Goal: Information Seeking & Learning: Learn about a topic

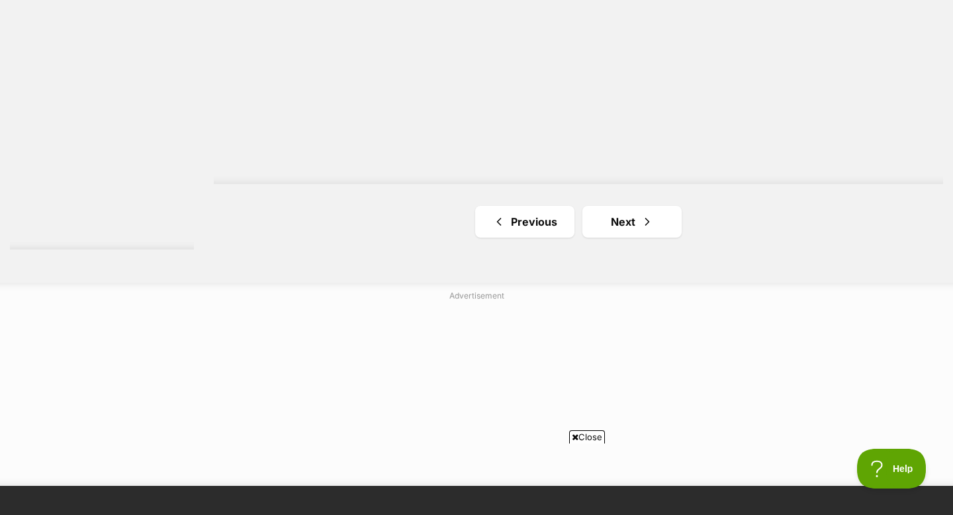
scroll to position [2491, 0]
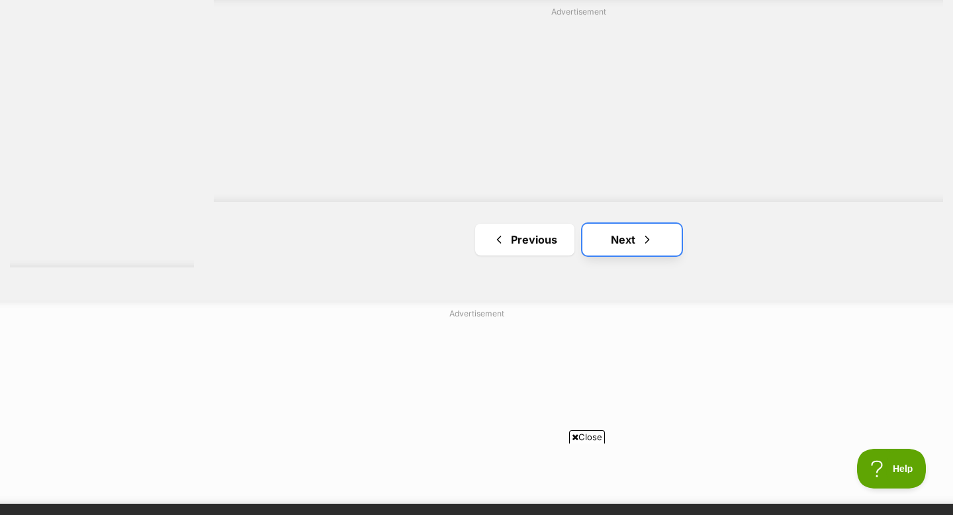
click at [616, 224] on link "Next" at bounding box center [632, 240] width 99 height 32
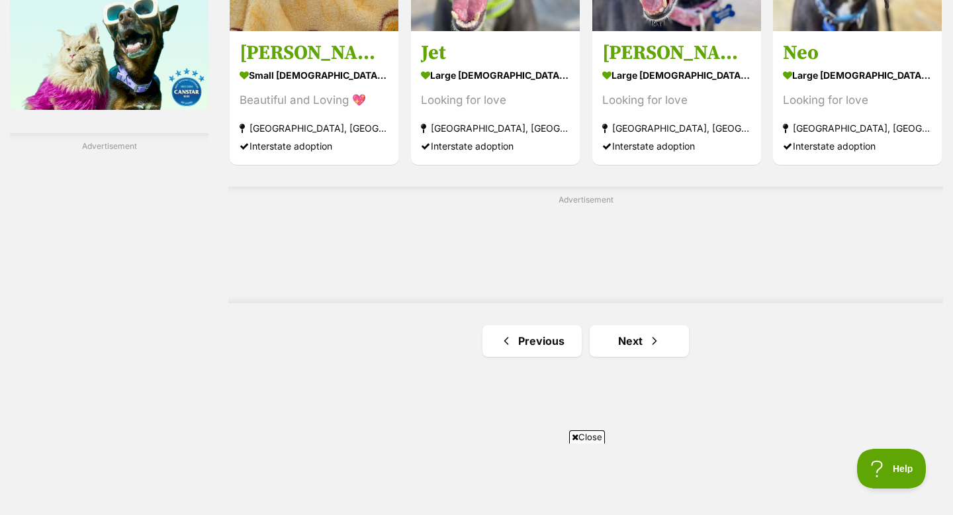
scroll to position [2266, 0]
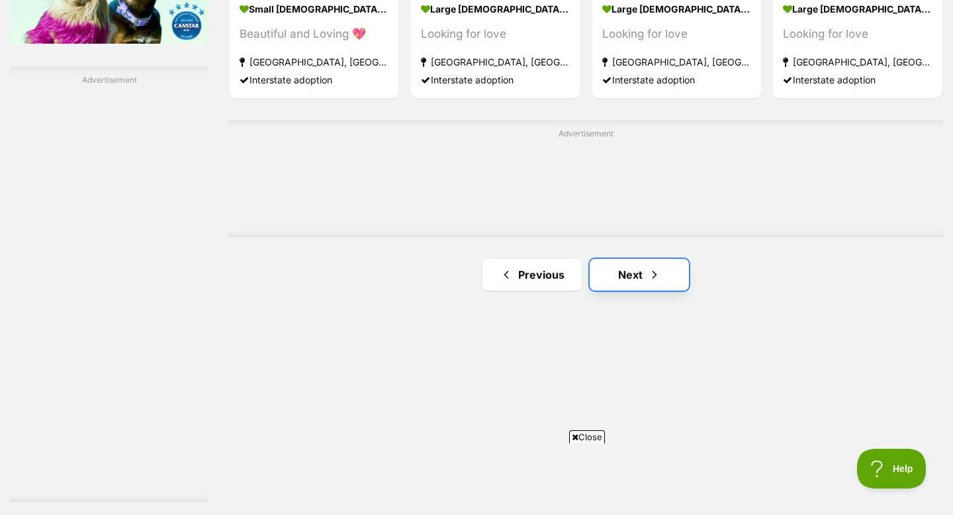
click at [658, 259] on link "Next" at bounding box center [639, 275] width 99 height 32
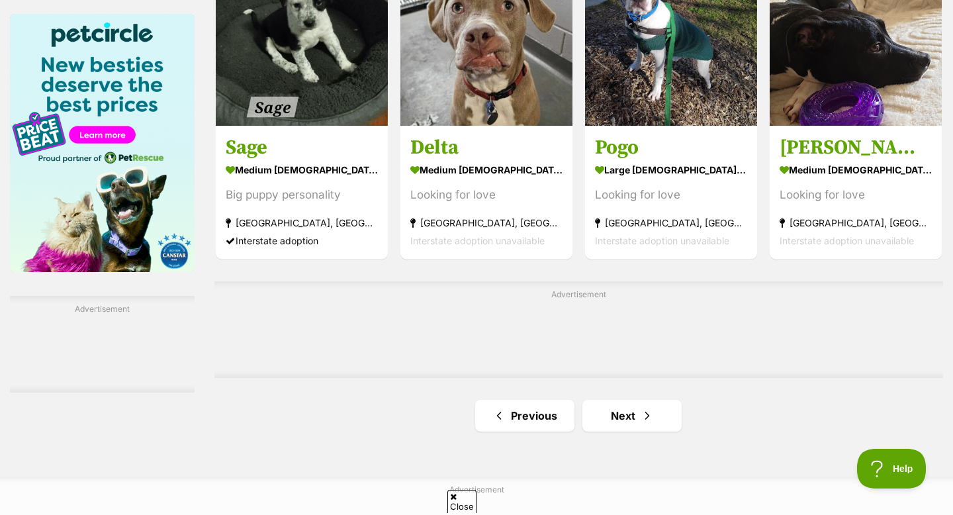
scroll to position [2030, 0]
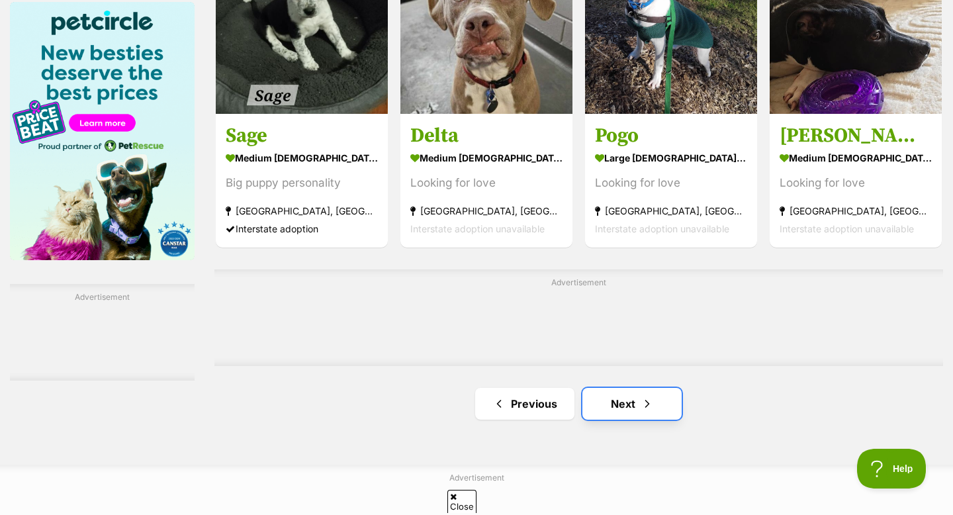
click at [616, 388] on link "Next" at bounding box center [632, 404] width 99 height 32
